Goal: Task Accomplishment & Management: Use online tool/utility

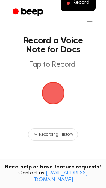
click at [53, 101] on span "button" at bounding box center [53, 93] width 30 height 30
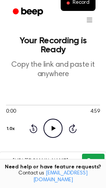
click at [100, 153] on button "Copy" at bounding box center [93, 160] width 22 height 14
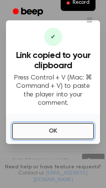
click at [66, 127] on button "OK" at bounding box center [53, 131] width 82 height 17
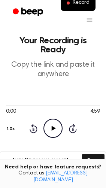
click at [49, 129] on div "0:00 4:59 1.0x Rewind 5 seconds Play Audio Skip 5 seconds" at bounding box center [53, 119] width 94 height 57
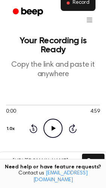
click at [79, 5] on span "Record" at bounding box center [81, 3] width 17 height 7
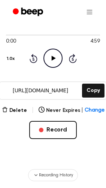
scroll to position [87, 0]
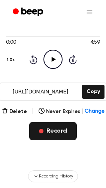
click at [61, 127] on button "Record" at bounding box center [53, 131] width 48 height 18
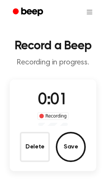
scroll to position [5, 0]
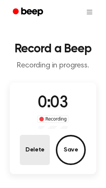
click at [42, 155] on button "Delete" at bounding box center [35, 150] width 30 height 30
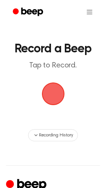
click at [60, 83] on span "button" at bounding box center [53, 93] width 23 height 23
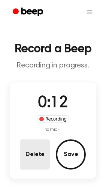
click at [29, 156] on button "Delete" at bounding box center [35, 154] width 30 height 30
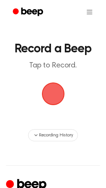
click at [58, 90] on span "button" at bounding box center [53, 94] width 24 height 24
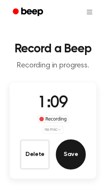
click at [73, 148] on button "Save" at bounding box center [71, 154] width 30 height 30
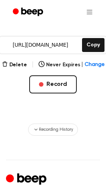
scroll to position [143, 0]
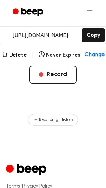
drag, startPoint x: 105, startPoint y: 57, endPoint x: 105, endPoint y: 49, distance: 7.9
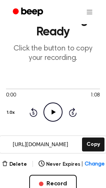
scroll to position [23, 0]
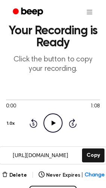
click at [49, 155] on input "https://beep.audio/IfEIpQ3" at bounding box center [40, 155] width 81 height 17
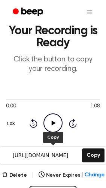
click at [74, 61] on p "Click the button to copy your recording." at bounding box center [53, 64] width 94 height 19
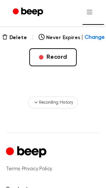
scroll to position [164, 0]
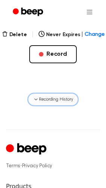
click at [64, 97] on span "Recording History" at bounding box center [56, 99] width 34 height 7
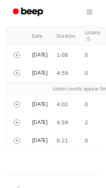
scroll to position [255, 0]
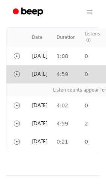
click at [52, 73] on td "Today" at bounding box center [39, 74] width 25 height 18
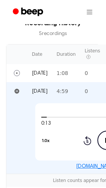
scroll to position [241, 0]
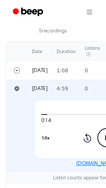
click at [103, 105] on div "0:14 4:59 1.0x Rewind 5 seconds Pause Audio Skip 5 seconds" at bounding box center [107, 128] width 144 height 57
drag, startPoint x: 94, startPoint y: 109, endPoint x: 39, endPoint y: 109, distance: 54.5
click at [39, 109] on div "0:14 4:59 1.0x Rewind 5 seconds Pause Audio Skip 5 seconds" at bounding box center [107, 128] width 144 height 57
click at [101, 164] on link "beep.audio/GwieXFd" at bounding box center [107, 163] width 62 height 5
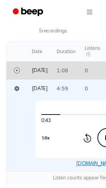
click at [52, 65] on td "Today" at bounding box center [39, 70] width 25 height 18
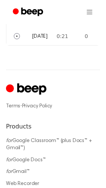
scroll to position [489, 0]
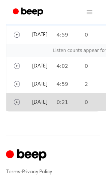
click at [75, 99] on td "0:21" at bounding box center [66, 102] width 28 height 18
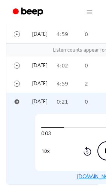
scroll to position [277, 0]
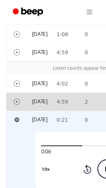
click at [80, 96] on td "4:59" at bounding box center [66, 101] width 28 height 18
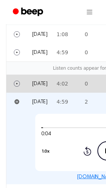
click at [80, 80] on td "4:02" at bounding box center [66, 83] width 28 height 18
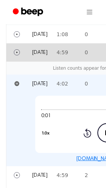
click at [73, 48] on td "4:59" at bounding box center [66, 52] width 28 height 18
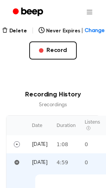
scroll to position [108, 0]
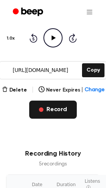
click at [49, 103] on button "Record" at bounding box center [53, 109] width 48 height 18
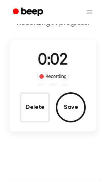
scroll to position [50, 0]
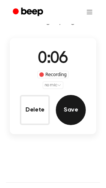
click at [75, 103] on button "Save" at bounding box center [71, 110] width 30 height 30
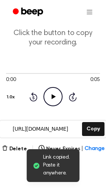
click at [59, 101] on icon "Play Audio" at bounding box center [53, 96] width 19 height 19
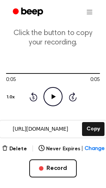
click at [56, 99] on icon "Play Audio" at bounding box center [53, 96] width 19 height 19
click at [58, 99] on icon "Pause Audio" at bounding box center [53, 96] width 19 height 19
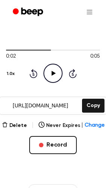
scroll to position [70, 0]
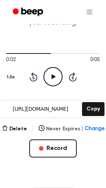
click at [65, 125] on button "Never Expires | Change" at bounding box center [72, 129] width 66 height 8
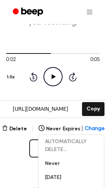
click at [61, 103] on input "https://beep.audio/o1V3mip" at bounding box center [40, 108] width 81 height 17
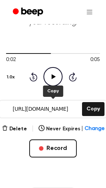
click at [82, 93] on div "0:02 0:05 1.0x Rewind 5 seconds Play Audio Skip 5 seconds" at bounding box center [53, 67] width 94 height 57
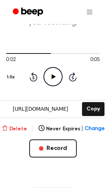
click at [17, 129] on button "Delete" at bounding box center [14, 129] width 25 height 8
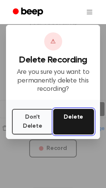
click at [79, 126] on button "Delete" at bounding box center [73, 122] width 41 height 26
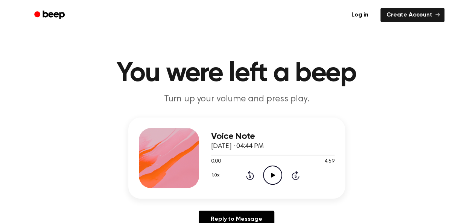
scroll to position [76, 0]
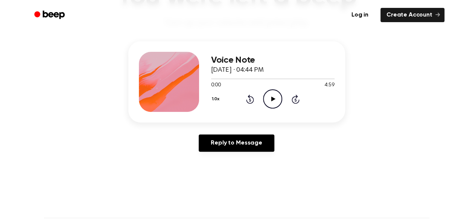
click at [272, 96] on icon "Play Audio" at bounding box center [272, 98] width 19 height 19
click at [255, 77] on div at bounding box center [272, 79] width 123 height 6
drag, startPoint x: 254, startPoint y: 79, endPoint x: 288, endPoint y: 80, distance: 34.2
click at [288, 80] on div at bounding box center [272, 79] width 123 height 6
click at [277, 97] on icon "Pause Audio" at bounding box center [272, 98] width 19 height 19
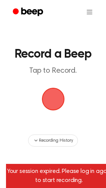
scroll to position [71, 0]
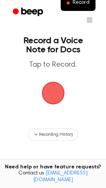
click at [54, 94] on span "button" at bounding box center [53, 92] width 27 height 27
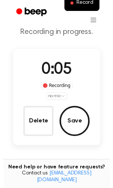
scroll to position [11, 0]
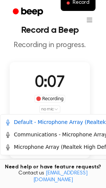
click at [58, 107] on html "Record Record a Beep Recording in progress. 0:07 Recording no mic Delete Save T…" at bounding box center [53, 132] width 106 height 287
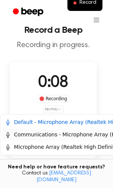
click at [47, 135] on div "Communications - Microphone Array (Realtek High Definition Audio(SST))" at bounding box center [104, 134] width 198 height 8
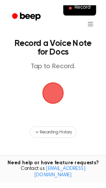
scroll to position [11, 0]
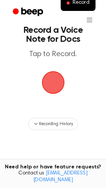
click at [50, 92] on span "button" at bounding box center [53, 82] width 27 height 27
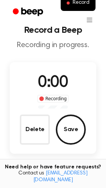
scroll to position [34, 0]
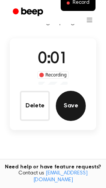
click at [76, 107] on button "Save" at bounding box center [71, 106] width 30 height 30
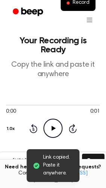
scroll to position [28, 0]
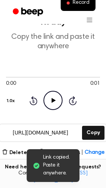
click at [55, 98] on icon at bounding box center [54, 100] width 4 height 5
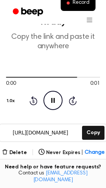
click at [58, 163] on button "Record" at bounding box center [53, 172] width 48 height 18
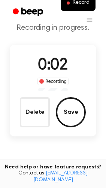
scroll to position [29, 0]
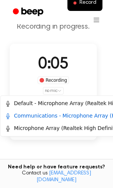
click at [55, 89] on html "Record Record a Beep Recording in progress. 0:05 Recording no mic Delete Save T…" at bounding box center [56, 112] width 113 height 282
click at [48, 130] on div "Microphone Array (Realtek High Definition Audio(SST))" at bounding box center [79, 128] width 149 height 8
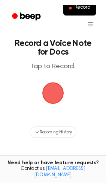
scroll to position [29, 0]
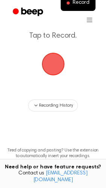
click at [56, 71] on span "button" at bounding box center [53, 64] width 32 height 32
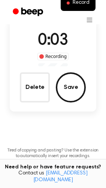
scroll to position [57, 0]
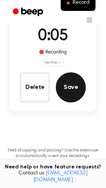
click at [76, 91] on button "Save" at bounding box center [71, 87] width 30 height 30
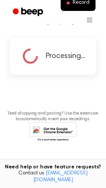
scroll to position [0, 0]
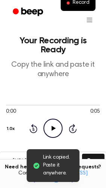
click at [56, 118] on icon "Play Audio" at bounding box center [53, 127] width 19 height 19
click at [56, 118] on icon "Pause Audio" at bounding box center [53, 127] width 19 height 19
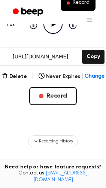
scroll to position [166, 0]
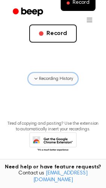
click at [61, 75] on span "Recording History" at bounding box center [56, 78] width 34 height 7
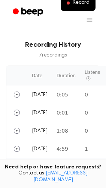
scroll to position [238, 0]
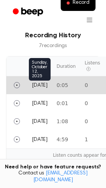
click at [32, 83] on span "Today" at bounding box center [40, 85] width 16 height 5
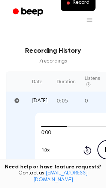
scroll to position [0, 0]
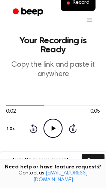
click at [61, 118] on icon "Play Audio" at bounding box center [53, 127] width 19 height 19
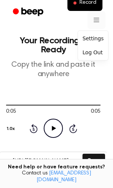
click at [93, 34] on div "Settings" at bounding box center [92, 38] width 27 height 12
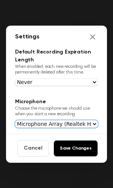
click at [62, 122] on select "Use System Default Default - Microphone Array (Realtek High Definition Audio(SS…" at bounding box center [56, 124] width 83 height 8
select select "default"
click at [15, 120] on select "Use System Default Default - Microphone Array (Realtek High Definition Audio(SS…" at bounding box center [56, 124] width 83 height 8
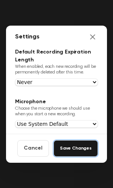
click at [76, 150] on button "Save Changes" at bounding box center [75, 148] width 44 height 17
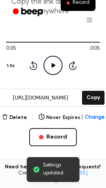
scroll to position [67, 0]
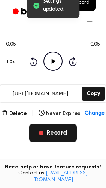
click at [48, 124] on button "Record" at bounding box center [53, 133] width 48 height 18
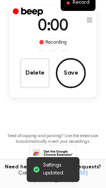
scroll to position [0, 0]
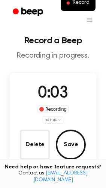
click at [58, 120] on html "Record Record a Beep Recording in progress. 0:03 Recording no mic Delete Save T…" at bounding box center [53, 141] width 106 height 282
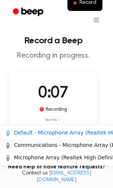
click at [69, 144] on div "Communications - Microphone Array (Realtek High Definition Audio(SST))" at bounding box center [104, 145] width 198 height 8
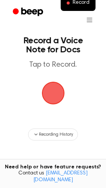
click at [58, 84] on span "button" at bounding box center [53, 93] width 23 height 23
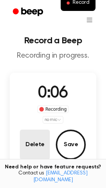
click at [36, 148] on button "Delete" at bounding box center [35, 144] width 30 height 30
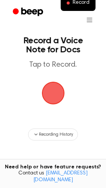
click at [47, 96] on span "button" at bounding box center [53, 92] width 21 height 21
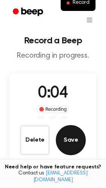
click at [76, 146] on button "Save" at bounding box center [71, 140] width 30 height 30
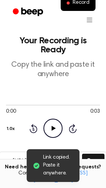
click at [52, 124] on icon "Play Audio" at bounding box center [53, 127] width 19 height 19
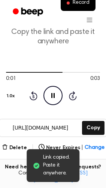
scroll to position [36, 0]
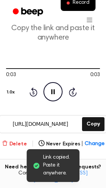
click at [15, 140] on button "Delete" at bounding box center [14, 144] width 25 height 8
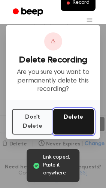
click at [73, 121] on button "Delete" at bounding box center [73, 122] width 41 height 26
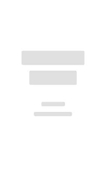
scroll to position [37, 0]
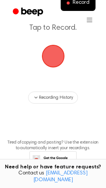
click at [73, 121] on main "Record a Voice Note for Docs Tap to Record. Recording History Tired of copying …" at bounding box center [53, 77] width 106 height 229
click at [49, 62] on span "button" at bounding box center [53, 56] width 23 height 23
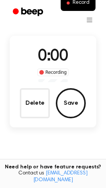
scroll to position [61, 0]
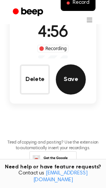
click at [70, 86] on button "Save" at bounding box center [71, 79] width 30 height 30
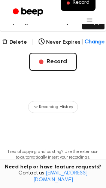
scroll to position [138, 0]
click at [105, 96] on main "Your Recording is Ready Copy the link and paste it anywhere 0:00 4:55 1.0x Rewi…" at bounding box center [53, 32] width 106 height 340
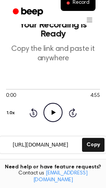
scroll to position [17, 0]
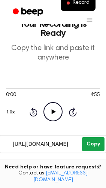
click at [94, 138] on button "Copy" at bounding box center [93, 144] width 22 height 14
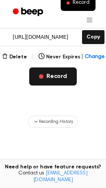
click at [56, 67] on button "Record" at bounding box center [53, 76] width 48 height 18
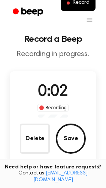
scroll to position [0, 0]
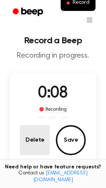
click at [30, 139] on button "Delete" at bounding box center [35, 140] width 30 height 30
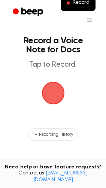
click at [63, 87] on span "button" at bounding box center [53, 92] width 21 height 21
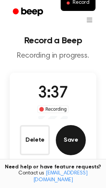
click at [70, 143] on button "Save" at bounding box center [71, 140] width 30 height 30
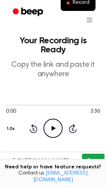
click at [95, 153] on button "Copy" at bounding box center [93, 160] width 22 height 14
